Goal: Task Accomplishment & Management: Manage account settings

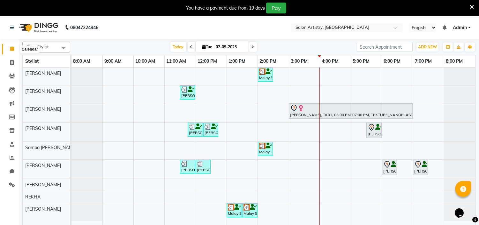
click at [11, 51] on icon at bounding box center [12, 48] width 4 height 5
click at [252, 47] on icon at bounding box center [253, 47] width 3 height 4
type input "[DATE]"
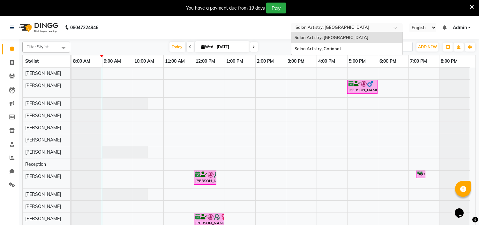
click at [370, 28] on input "text" at bounding box center [341, 28] width 93 height 6
click at [334, 48] on span "Salon Artistry, Gariahat" at bounding box center [318, 48] width 47 height 5
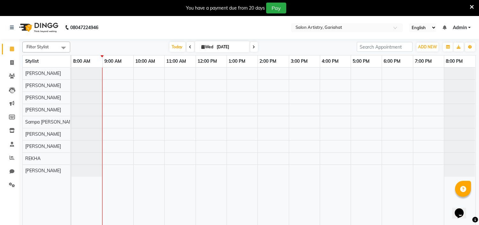
click at [189, 43] on span at bounding box center [191, 47] width 8 height 10
type input "02-09-2025"
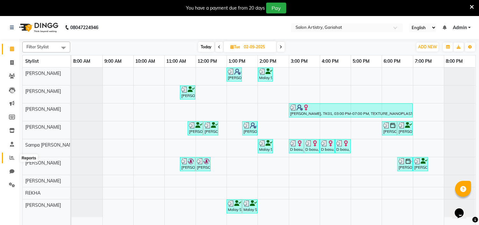
click at [14, 157] on icon at bounding box center [12, 157] width 5 height 5
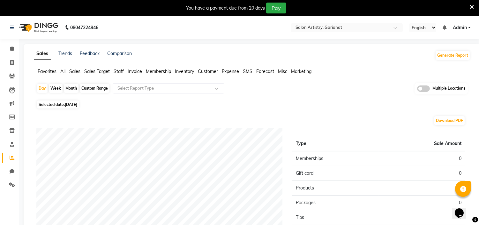
click at [120, 71] on span "Staff" at bounding box center [119, 71] width 10 height 6
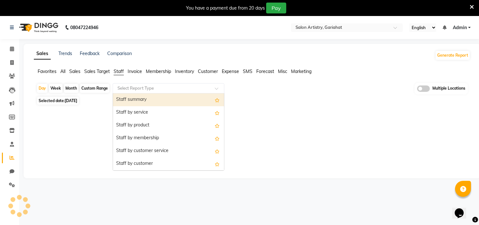
click at [138, 87] on input "text" at bounding box center [162, 88] width 92 height 6
click at [146, 101] on div "Staff summary" at bounding box center [168, 99] width 111 height 13
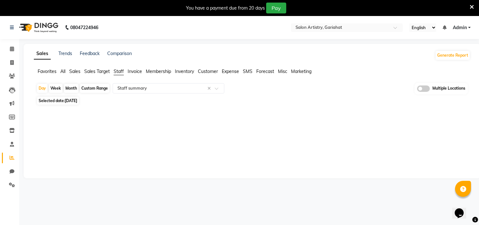
click at [99, 86] on div "Custom Range" at bounding box center [95, 88] width 30 height 9
select select "9"
select select "2025"
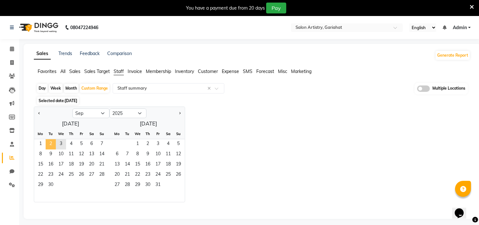
click at [52, 142] on span "2" at bounding box center [51, 144] width 10 height 10
click at [249, 130] on div "Jan Feb Mar Apr May Jun [DATE] Aug Sep Oct Nov [DATE] 2016 2017 2018 2019 2020 …" at bounding box center [252, 154] width 437 height 96
click at [43, 88] on div "Day" at bounding box center [42, 88] width 11 height 9
select select "9"
select select "2025"
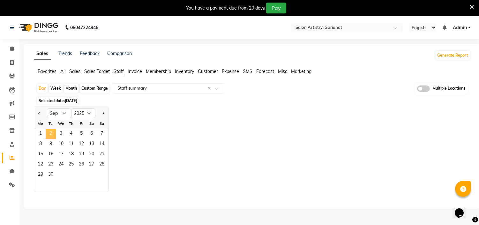
click at [50, 133] on span "2" at bounding box center [51, 134] width 10 height 10
select select "full_report"
select select "csv"
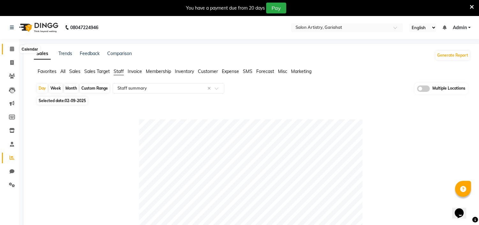
click at [13, 49] on icon at bounding box center [12, 48] width 4 height 5
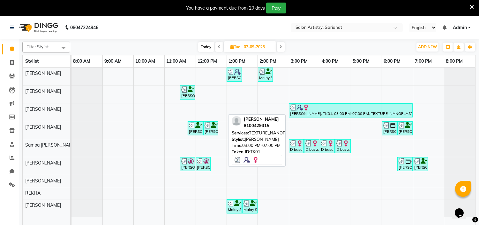
click at [308, 110] on div "[PERSON_NAME], TK01, 03:00 PM-07:00 PM, TEXTURE_NANOPLASTIA_MIDBACK" at bounding box center [351, 110] width 123 height 12
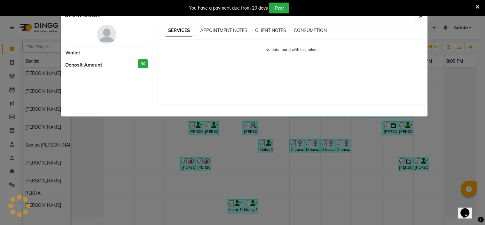
select select "3"
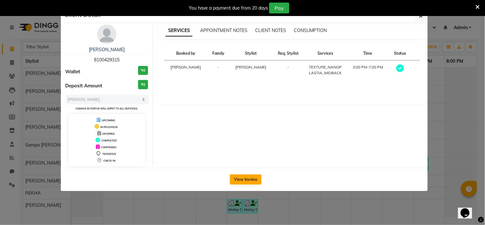
click at [250, 178] on button "View Invoice" at bounding box center [246, 179] width 32 height 10
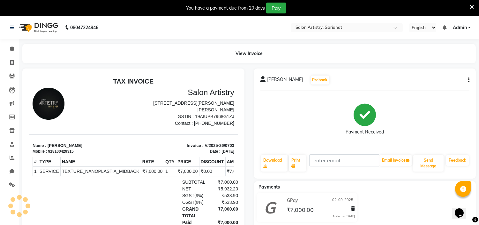
click at [142, 192] on div "NET ₹5,932.20" at bounding box center [167, 188] width 142 height 7
click at [13, 63] on icon at bounding box center [12, 62] width 4 height 5
select select "service"
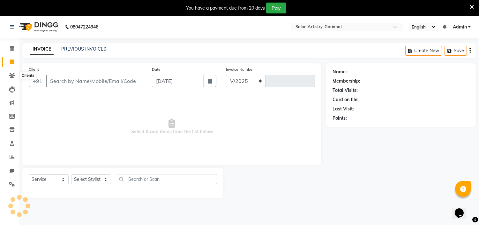
select select "8368"
type input "0704"
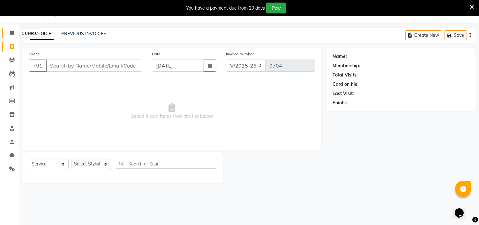
click at [12, 33] on icon at bounding box center [12, 32] width 4 height 5
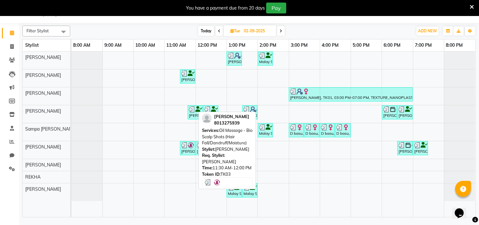
click at [190, 149] on div "[PERSON_NAME], TK03, 11:30 AM-12:00 PM, Oil Massage - Bio Scalp Shots (Hair Fal…" at bounding box center [188, 148] width 14 height 12
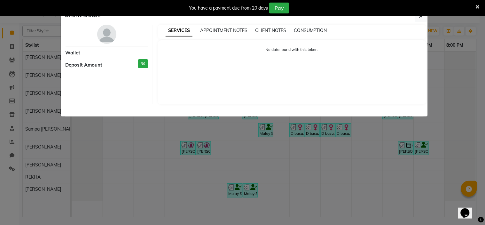
select select "3"
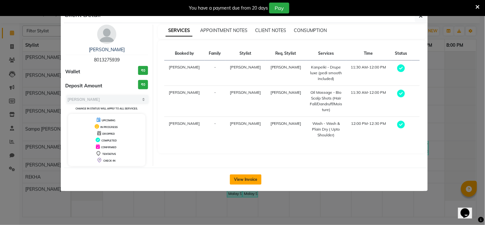
click at [245, 181] on button "View Invoice" at bounding box center [246, 179] width 32 height 10
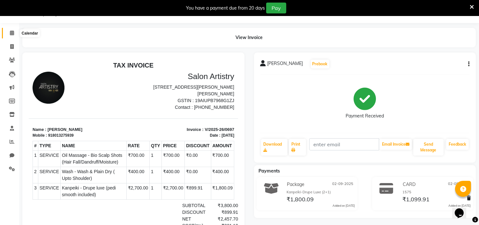
click at [13, 36] on span at bounding box center [11, 32] width 11 height 7
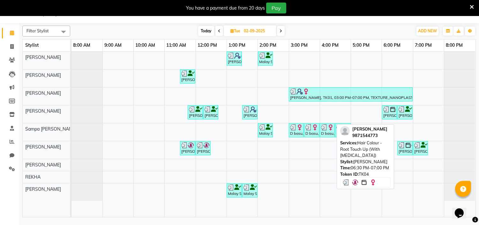
click at [410, 146] on img at bounding box center [408, 145] width 6 height 6
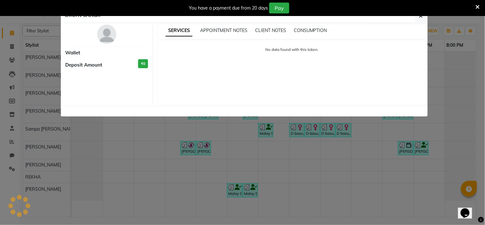
select select "3"
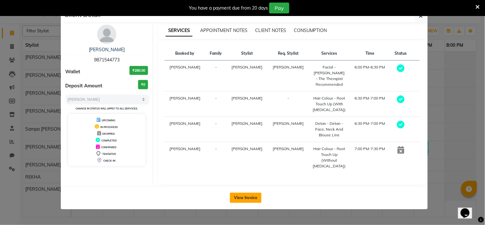
click at [247, 192] on button "View Invoice" at bounding box center [246, 197] width 32 height 10
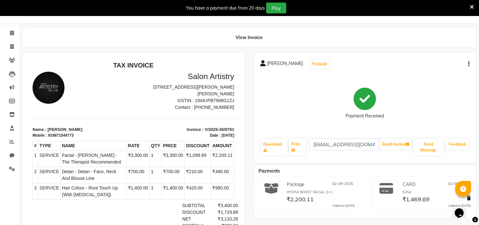
click at [139, 211] on div "DISCOUNT ₹1,729.89" at bounding box center [167, 211] width 142 height 7
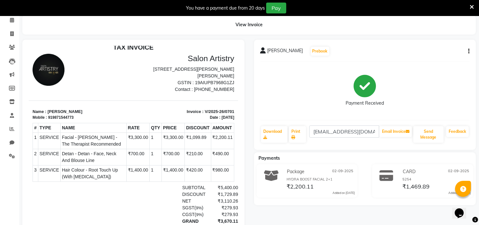
scroll to position [30, 0]
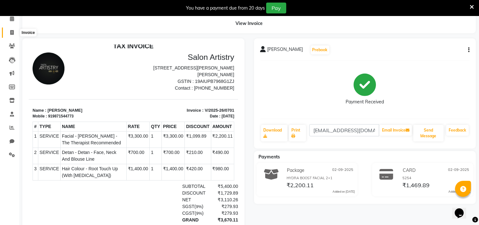
click at [12, 33] on icon at bounding box center [12, 32] width 4 height 5
select select "service"
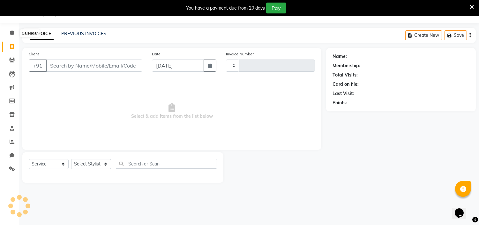
scroll to position [16, 0]
select select "8368"
type input "0704"
click at [11, 34] on icon at bounding box center [12, 32] width 4 height 5
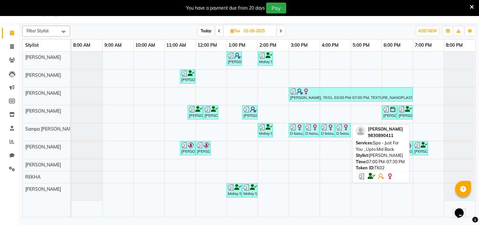
click at [426, 151] on div "[PERSON_NAME], TK02, 07:00 PM-07:30 PM, Spa - Just For You _Upto Mid Back" at bounding box center [421, 148] width 14 height 12
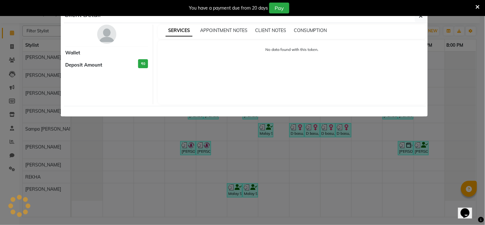
select select "3"
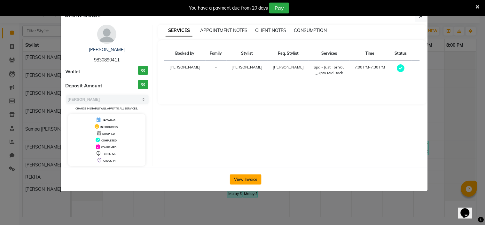
click at [237, 176] on button "View Invoice" at bounding box center [246, 179] width 32 height 10
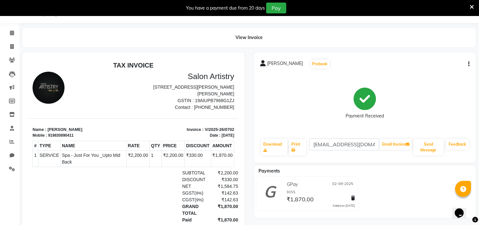
click at [146, 179] on div "DISCOUNT ₹330.00" at bounding box center [167, 179] width 142 height 7
click at [12, 33] on icon at bounding box center [12, 32] width 4 height 5
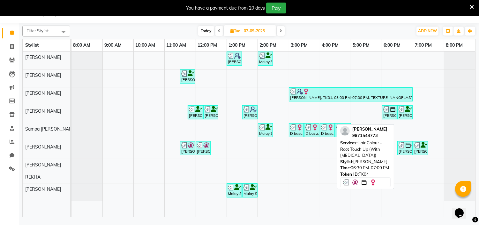
click at [404, 149] on div "[PERSON_NAME], TK04, 06:30 PM-07:00 PM, Hair Colour - Root Touch Up (With [MEDI…" at bounding box center [405, 148] width 14 height 12
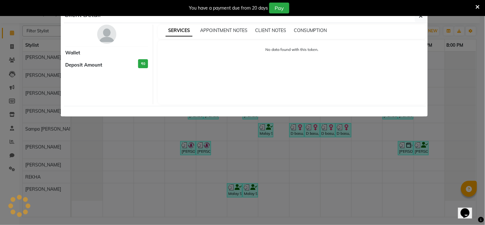
select select "3"
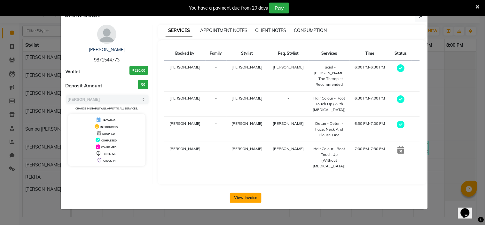
click at [255, 192] on button "View Invoice" at bounding box center [246, 197] width 32 height 10
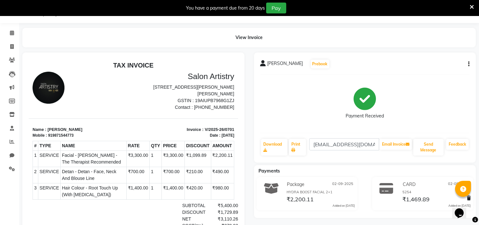
click at [155, 210] on div "DISCOUNT ₹1,729.89" at bounding box center [167, 211] width 142 height 7
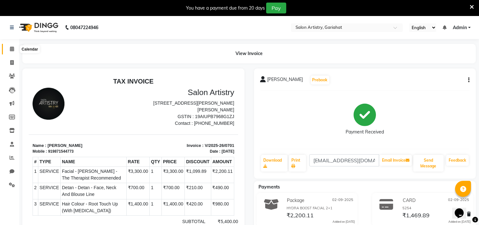
click at [12, 51] on icon at bounding box center [12, 48] width 4 height 5
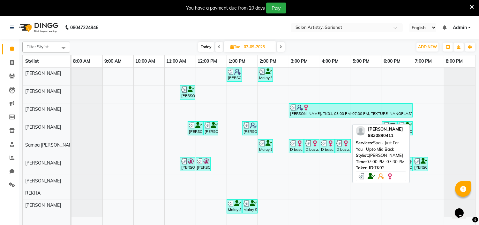
click at [424, 165] on div "[PERSON_NAME], TK02, 07:00 PM-07:30 PM, Spa - Just For You _Upto Mid Back" at bounding box center [421, 164] width 14 height 12
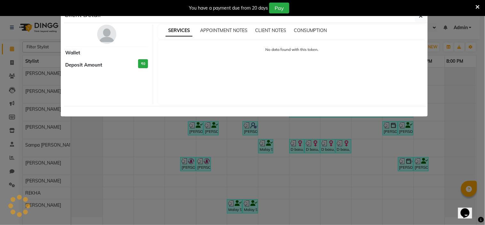
select select "3"
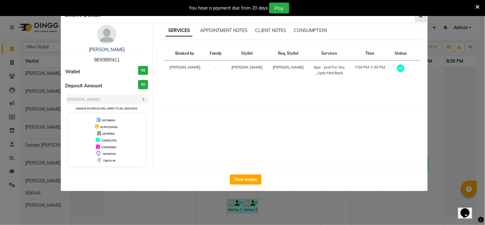
click at [421, 17] on icon "button" at bounding box center [421, 15] width 4 height 5
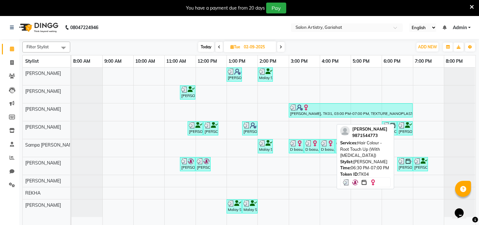
click at [404, 163] on img at bounding box center [402, 161] width 6 height 6
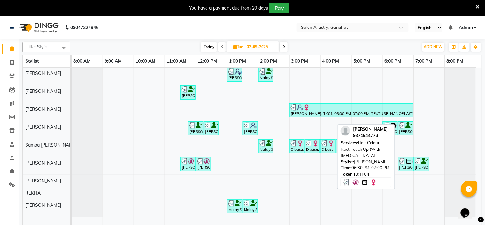
select select "3"
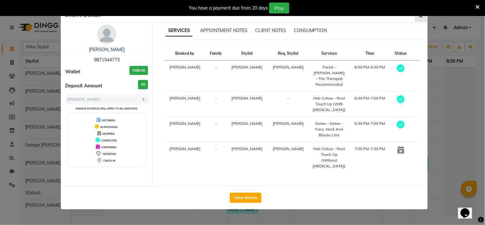
click at [420, 17] on icon "button" at bounding box center [421, 15] width 4 height 5
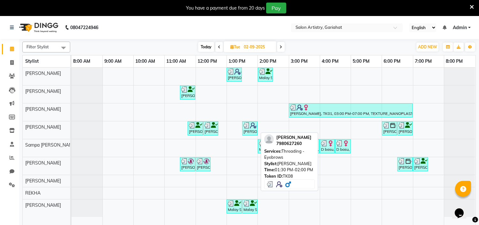
click at [254, 128] on div "[PERSON_NAME], TK08, 01:30 PM-02:00 PM, Threading - Eyebrows" at bounding box center [250, 128] width 14 height 12
select select "3"
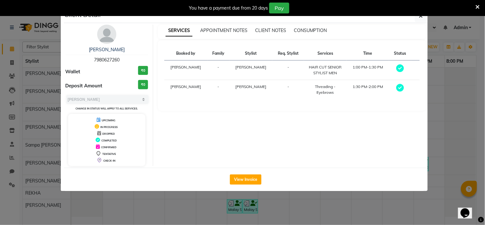
click at [108, 33] on img at bounding box center [106, 34] width 19 height 19
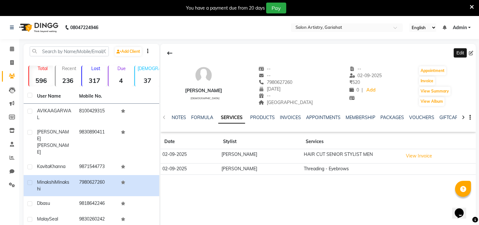
click at [473, 53] on icon at bounding box center [471, 53] width 4 height 4
select select "08"
select select "02"
select select "[DEMOGRAPHIC_DATA]"
select select "54977"
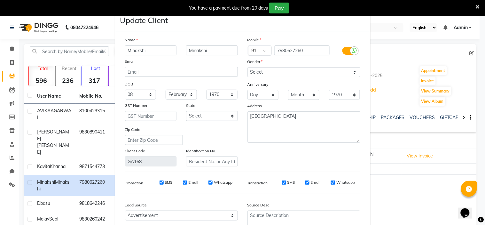
click at [421, 190] on ngb-modal-window "Update Client Name [PERSON_NAME] Email DOB Day 01 02 03 04 05 06 07 08 09 10 11…" at bounding box center [242, 112] width 485 height 225
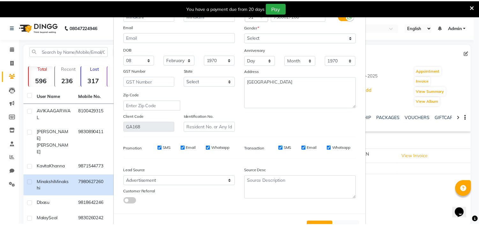
scroll to position [59, 0]
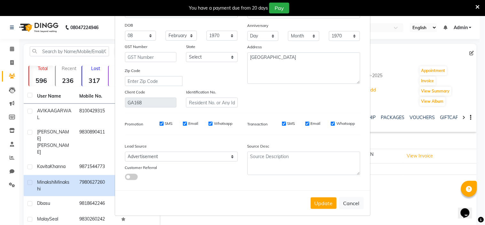
drag, startPoint x: 481, startPoint y: 208, endPoint x: 1, endPoint y: 5, distance: 521.3
click at [352, 200] on button "Cancel" at bounding box center [351, 203] width 25 height 12
select select
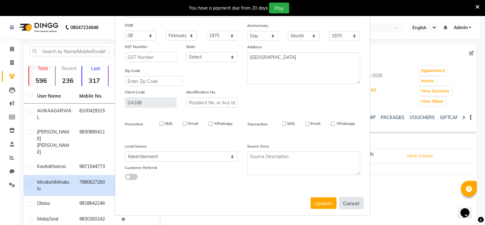
select select
checkbox input "false"
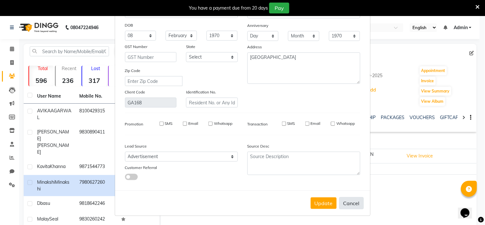
checkbox input "false"
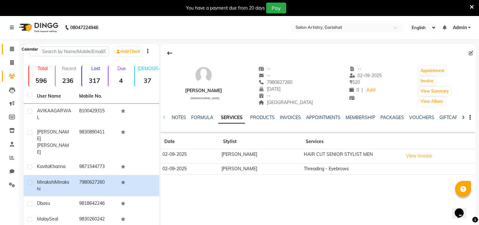
click at [11, 49] on icon at bounding box center [12, 48] width 4 height 5
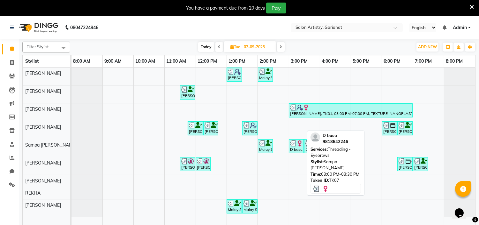
click at [297, 148] on div "D basu, TK07, 03:00 PM-03:30 PM, Threading - Eyebrows" at bounding box center [297, 146] width 14 height 12
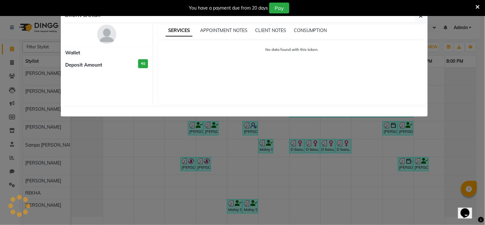
select select "3"
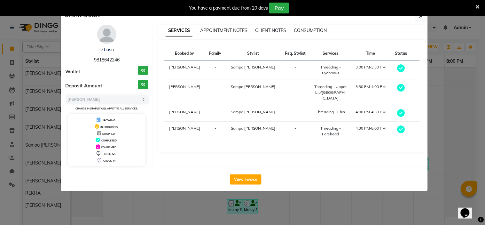
click at [104, 32] on img at bounding box center [106, 34] width 19 height 19
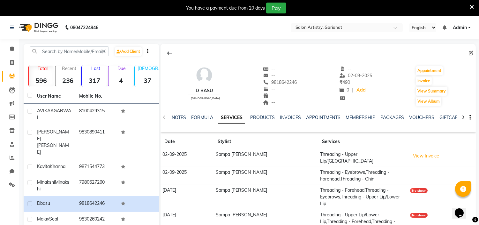
click at [251, 184] on td "Sampa [PERSON_NAME]" at bounding box center [266, 196] width 104 height 25
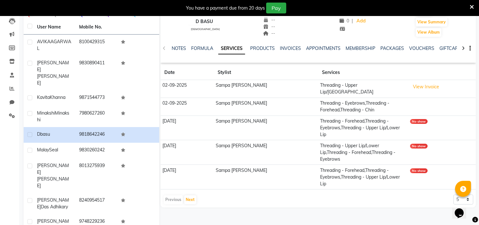
scroll to position [71, 0]
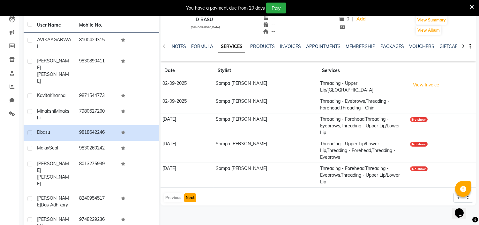
click at [191, 193] on button "Next" at bounding box center [190, 197] width 12 height 9
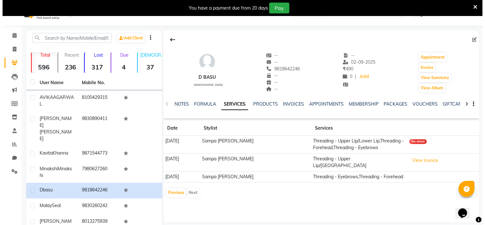
scroll to position [0, 0]
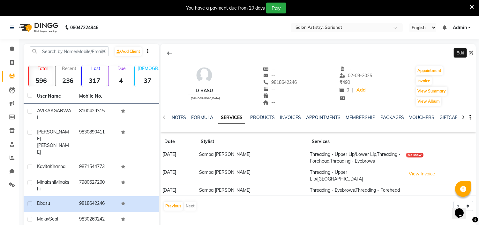
click at [472, 51] on icon at bounding box center [471, 53] width 4 height 4
select select "[DEMOGRAPHIC_DATA]"
select select "54980"
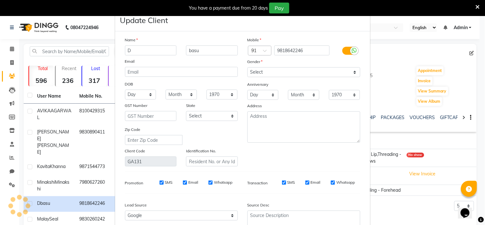
click at [306, 164] on div "Mobile Country Code × 91 9818642246 Gender Select [DEMOGRAPHIC_DATA] [DEMOGRAPH…" at bounding box center [303, 101] width 122 height 130
click at [353, 24] on div "Update Client" at bounding box center [242, 20] width 255 height 22
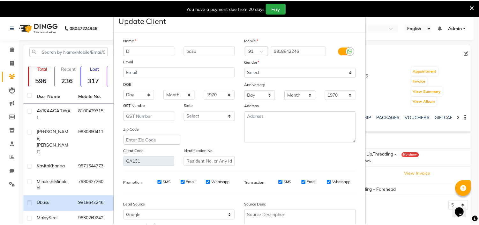
scroll to position [59, 0]
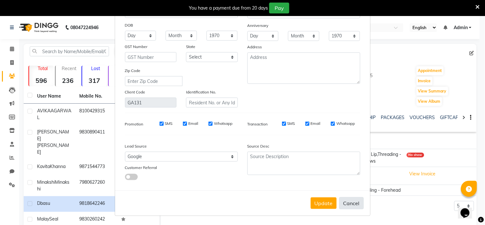
click at [350, 201] on button "Cancel" at bounding box center [351, 203] width 25 height 12
select select
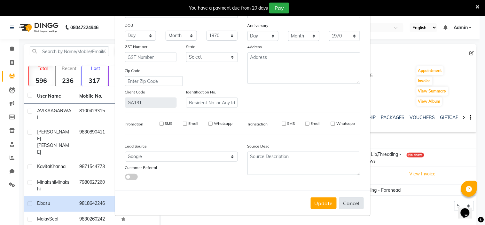
select select
checkbox input "false"
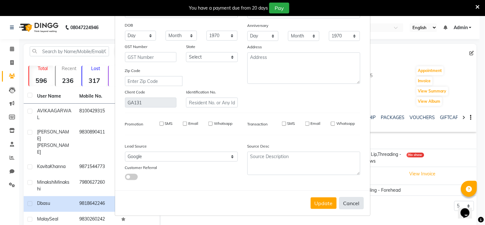
checkbox input "false"
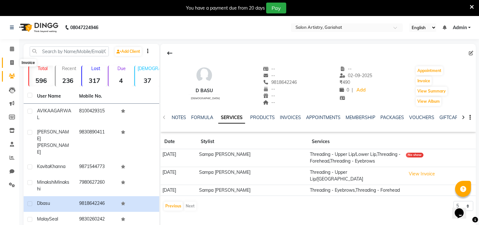
click at [11, 61] on icon at bounding box center [12, 62] width 4 height 5
select select "service"
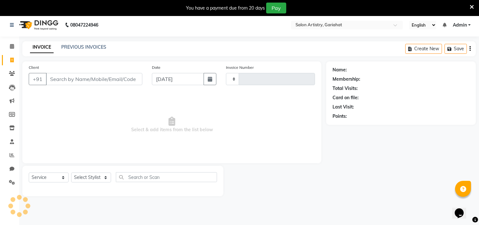
type input "0704"
select select "8368"
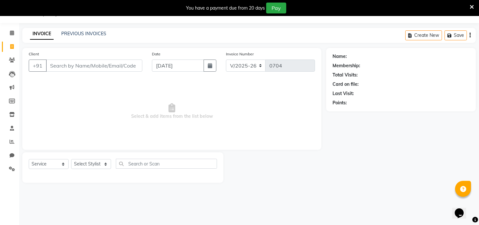
click at [11, 42] on link "Invoice" at bounding box center [9, 47] width 15 height 11
select select "8368"
select select "service"
click at [11, 37] on link "Calendar" at bounding box center [9, 33] width 15 height 11
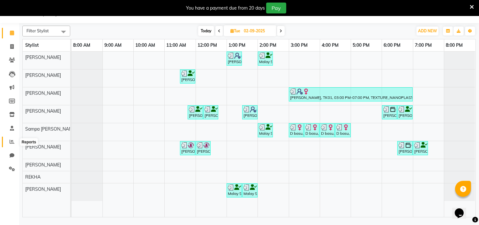
click at [10, 141] on icon at bounding box center [12, 141] width 5 height 5
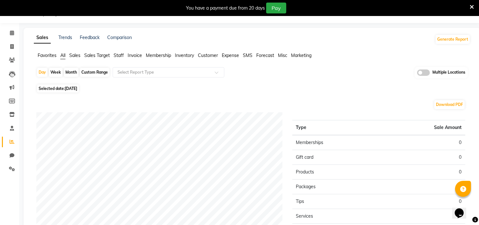
click at [215, 54] on span "Customer" at bounding box center [208, 55] width 20 height 6
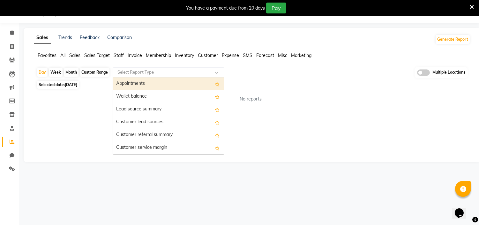
click at [171, 72] on input "text" at bounding box center [162, 72] width 92 height 6
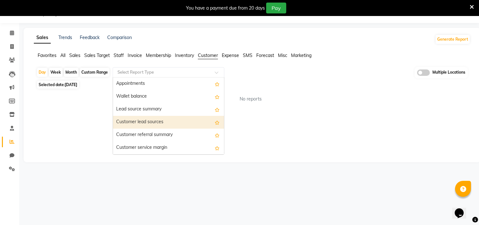
click at [144, 124] on div "Customer lead sources" at bounding box center [168, 122] width 111 height 13
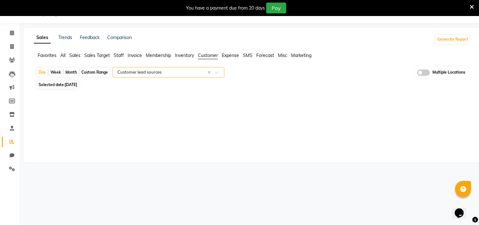
click at [89, 73] on div "Custom Range" at bounding box center [95, 72] width 30 height 9
select select "9"
select select "2025"
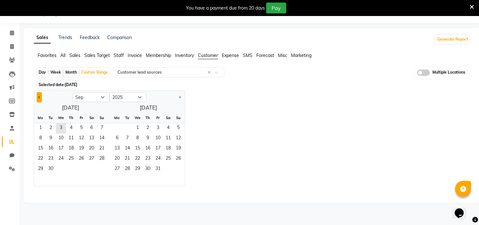
click at [39, 98] on span "Previous month" at bounding box center [39, 97] width 2 height 2
select select "8"
click at [82, 127] on span "1" at bounding box center [81, 128] width 10 height 10
click at [104, 171] on span "31" at bounding box center [102, 169] width 10 height 10
select select "full_report"
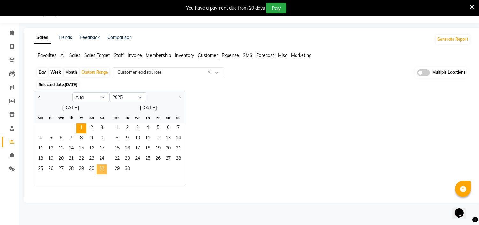
select select "csv"
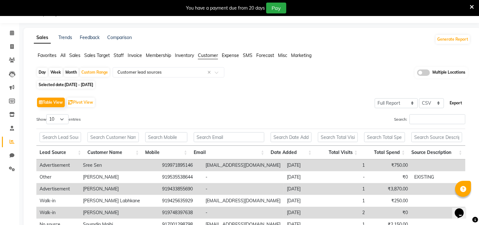
click at [458, 100] on button "Export" at bounding box center [457, 102] width 18 height 11
click at [11, 142] on icon at bounding box center [12, 141] width 5 height 5
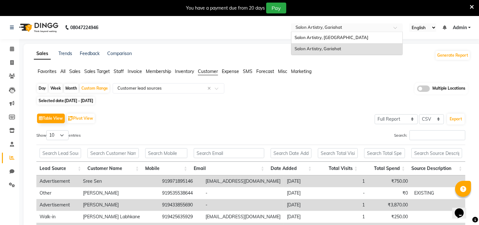
click at [344, 28] on input "text" at bounding box center [341, 28] width 93 height 6
click at [340, 37] on span "Salon Artistry, [GEOGRAPHIC_DATA]" at bounding box center [332, 37] width 74 height 5
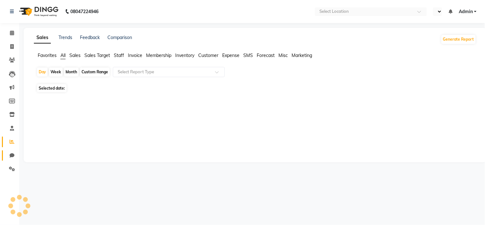
select select "en"
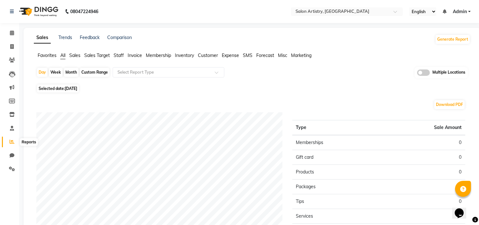
click at [14, 141] on span at bounding box center [11, 141] width 11 height 7
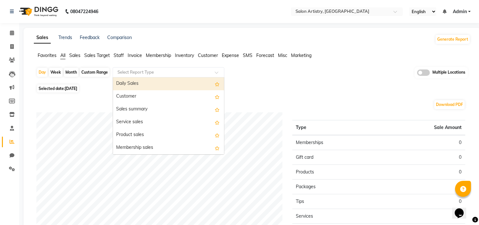
click at [159, 76] on div "Select Report Type" at bounding box center [169, 72] width 112 height 10
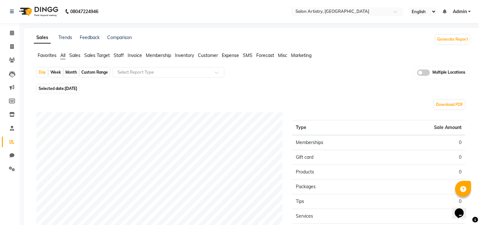
click at [212, 55] on span "Customer" at bounding box center [208, 55] width 20 height 6
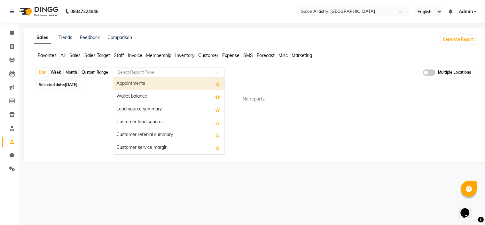
click at [165, 71] on input "text" at bounding box center [162, 72] width 92 height 6
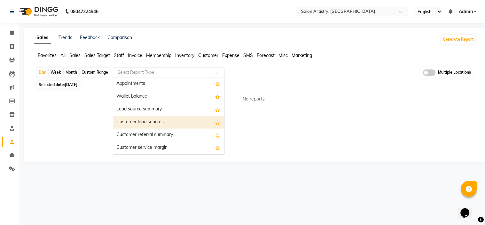
click at [146, 119] on div "Customer lead sources" at bounding box center [168, 122] width 111 height 13
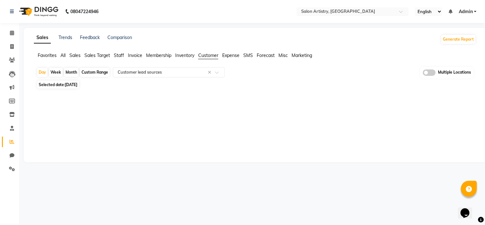
click at [97, 72] on div "Custom Range" at bounding box center [95, 72] width 30 height 9
select select "9"
select select "2025"
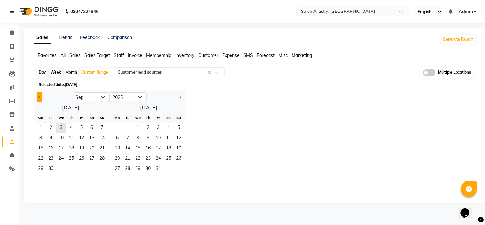
click at [38, 98] on button "Previous month" at bounding box center [39, 97] width 5 height 10
select select "8"
click at [82, 129] on span "1" at bounding box center [81, 128] width 10 height 10
click at [104, 168] on span "31" at bounding box center [102, 169] width 10 height 10
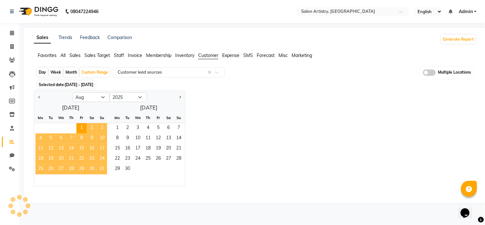
select select "full_report"
select select "csv"
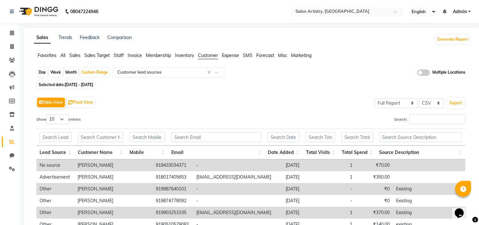
click at [298, 112] on div "Table View Pivot View Select Full Report Filtered Report Select CSV PDF Export …" at bounding box center [250, 200] width 429 height 209
click at [459, 104] on button "Export" at bounding box center [457, 102] width 18 height 11
click at [277, 149] on th "Date Added" at bounding box center [284, 152] width 38 height 14
